Goal: Book appointment/travel/reservation

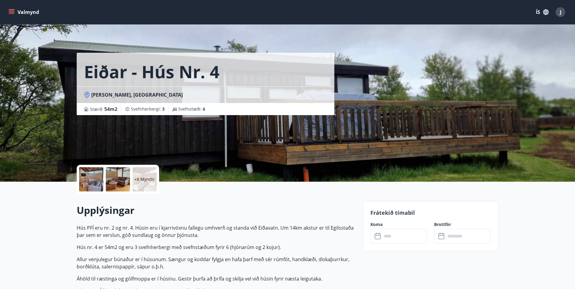
click at [11, 12] on icon "menu" at bounding box center [12, 12] width 7 height 1
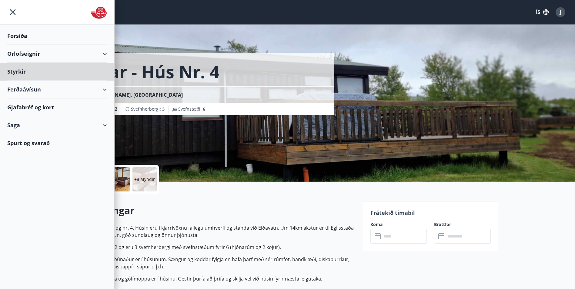
click at [23, 36] on div "Forsíða" at bounding box center [57, 36] width 100 height 18
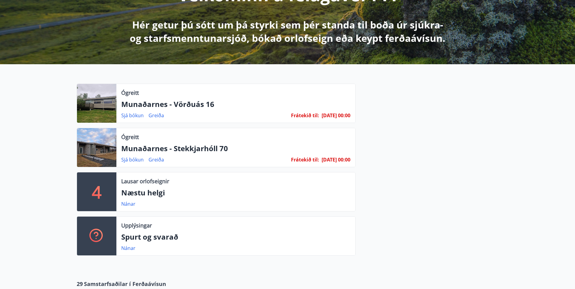
scroll to position [152, 0]
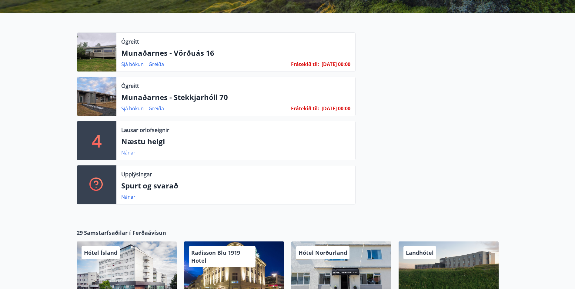
click at [127, 150] on link "Nánar" at bounding box center [128, 152] width 14 height 7
